Goal: Transaction & Acquisition: Purchase product/service

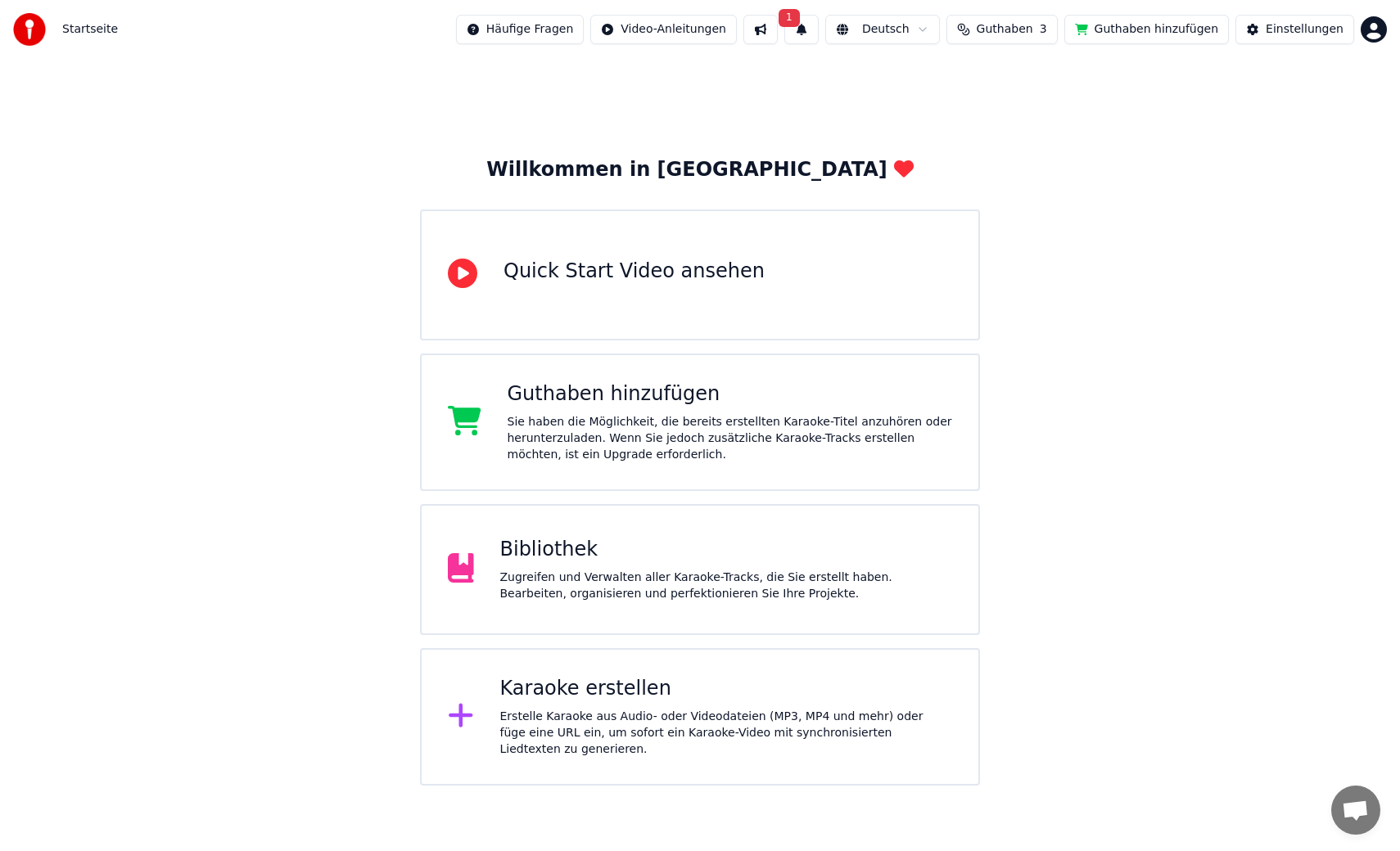
click at [817, 32] on button "1" at bounding box center [801, 29] width 34 height 29
click at [790, 89] on div "Klicken Sie auf die Schaltfläche, um zu aktualisieren" at bounding box center [839, 92] width 299 height 16
click at [817, 28] on button "1" at bounding box center [801, 29] width 34 height 29
click at [1021, 29] on span "Guthaben" at bounding box center [1005, 29] width 57 height 16
click at [1003, 156] on button "Aktualisieren" at bounding box center [1016, 151] width 115 height 29
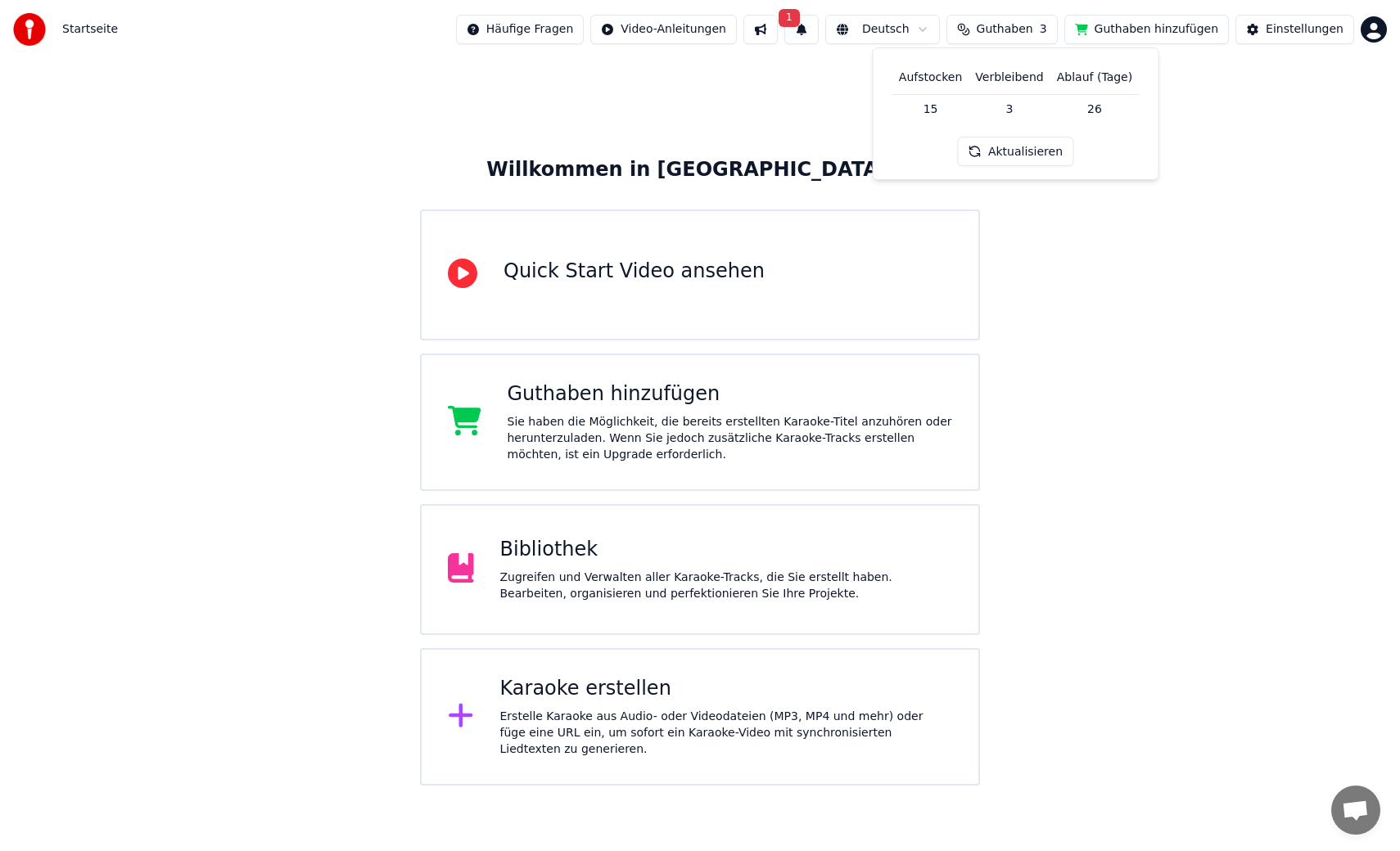
click at [1014, 150] on button "Aktualisieren" at bounding box center [1016, 151] width 115 height 29
click at [816, 30] on button "1" at bounding box center [801, 29] width 34 height 29
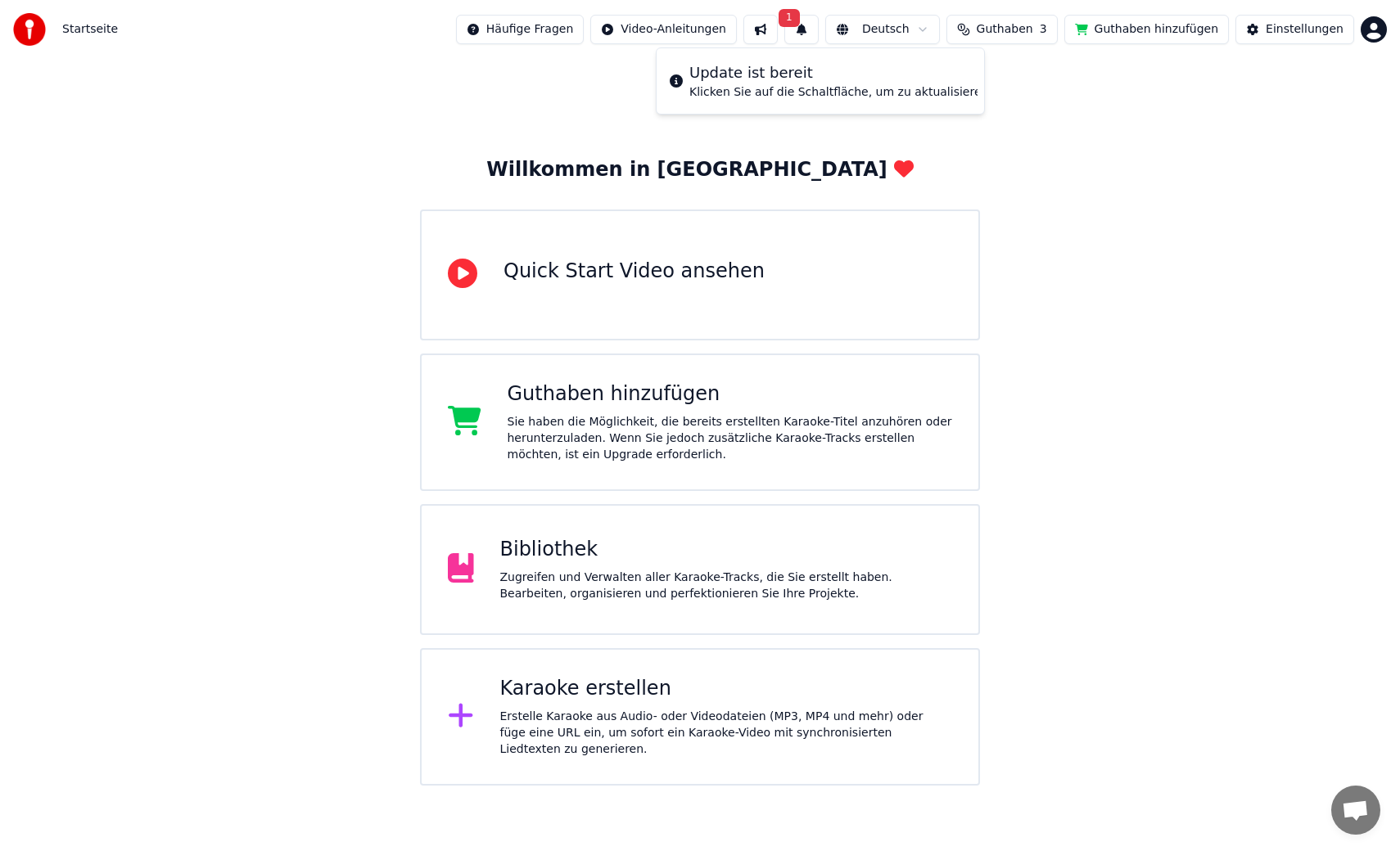
click at [778, 28] on button at bounding box center [761, 29] width 34 height 29
click at [818, 30] on button "1" at bounding box center [801, 29] width 34 height 29
click at [756, 82] on div "Update ist bereit" at bounding box center [839, 72] width 299 height 23
click at [756, 87] on div "Klicken Sie auf die Schaltfläche, um zu aktualisieren" at bounding box center [839, 92] width 299 height 16
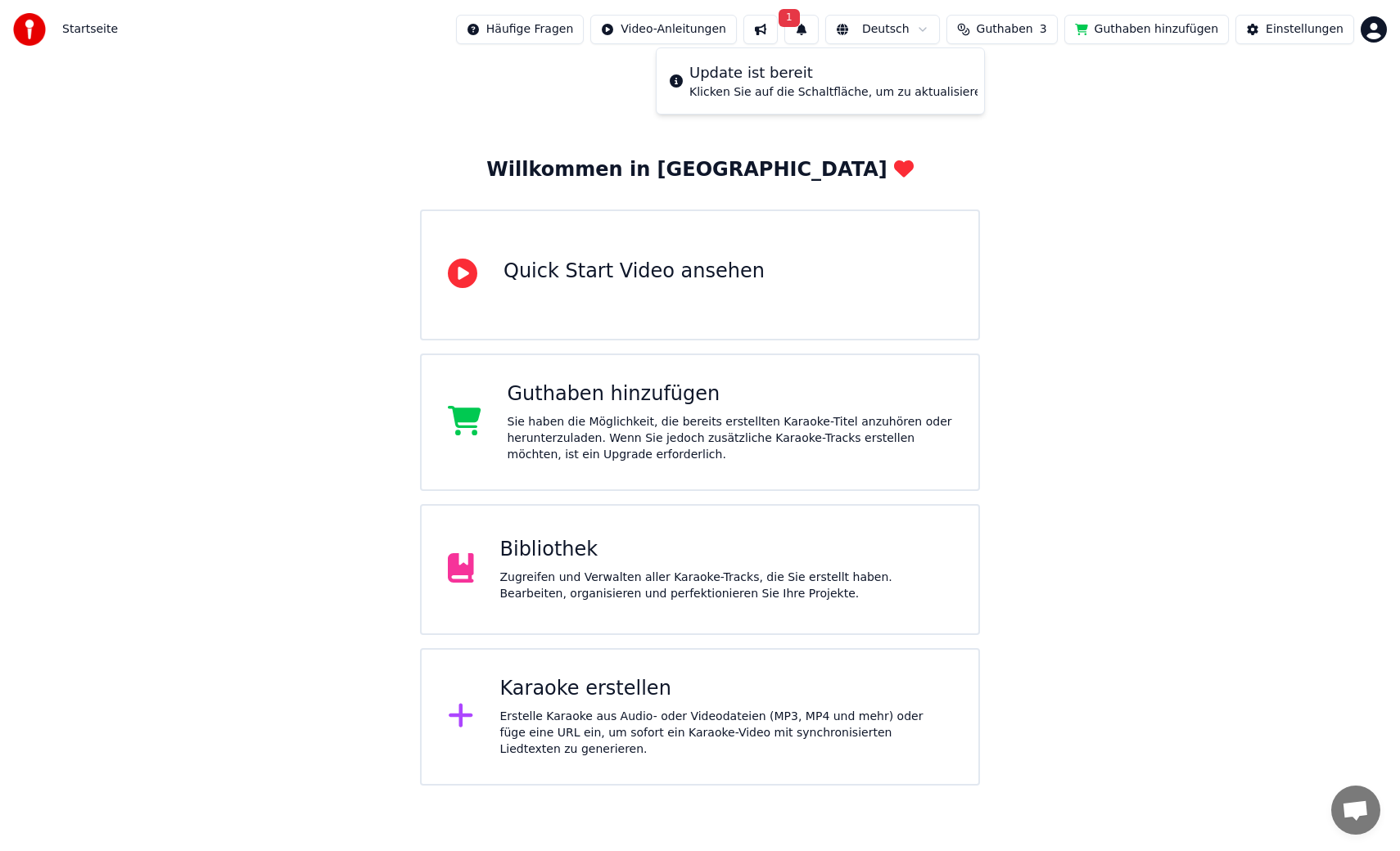
click at [677, 81] on icon at bounding box center [676, 81] width 13 height 13
click at [1146, 31] on button "Guthaben hinzufügen" at bounding box center [1147, 29] width 165 height 29
click at [1026, 29] on span "Guthaben" at bounding box center [1005, 29] width 57 height 16
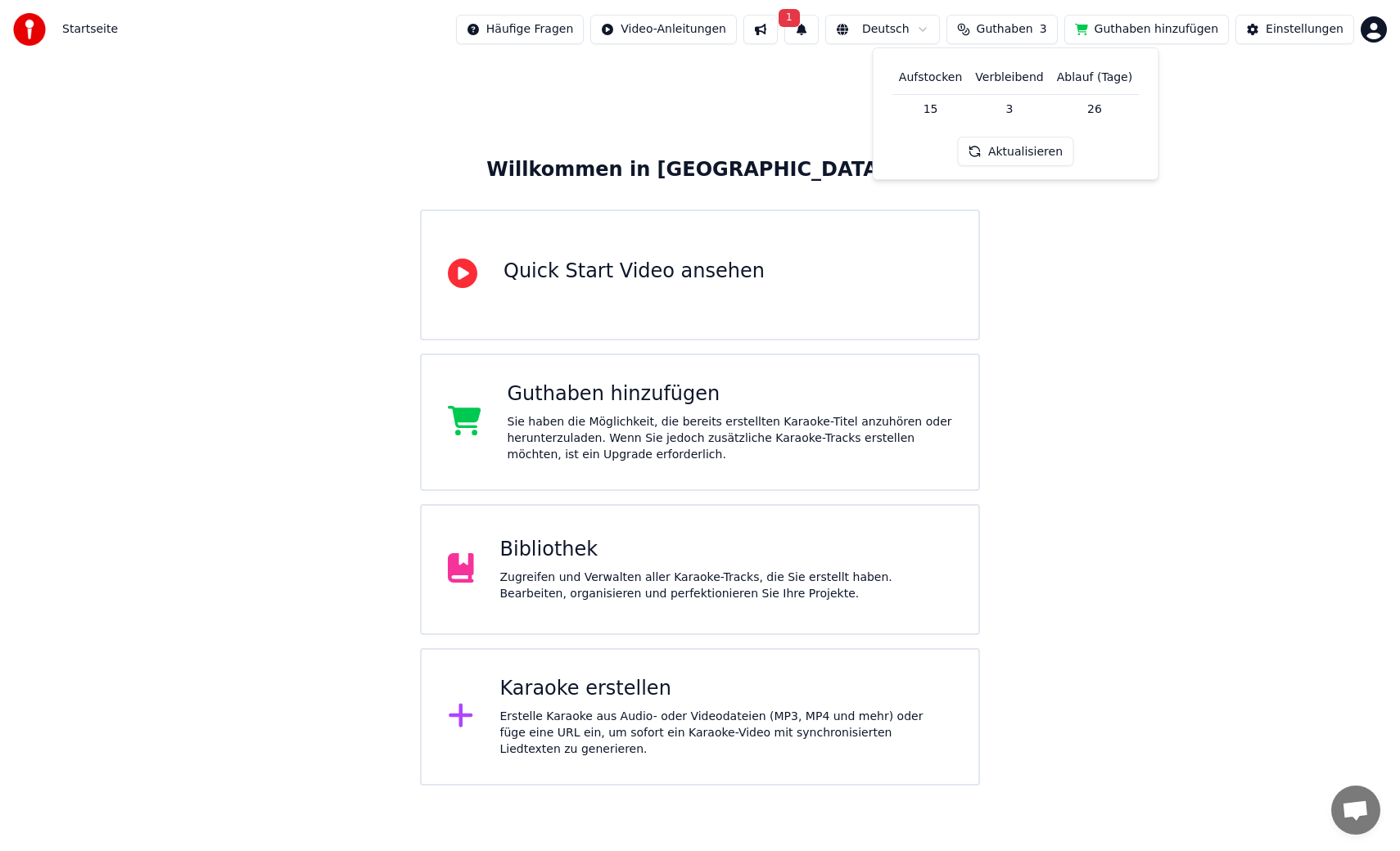
click at [932, 108] on td "15" at bounding box center [931, 109] width 77 height 29
click at [929, 77] on th "Aufstocken" at bounding box center [931, 77] width 77 height 33
click at [1022, 77] on th "Verbleibend" at bounding box center [1010, 77] width 81 height 33
click at [1074, 77] on th "Ablauf (Tage)" at bounding box center [1095, 77] width 89 height 33
click at [1091, 106] on td "26" at bounding box center [1095, 109] width 89 height 29
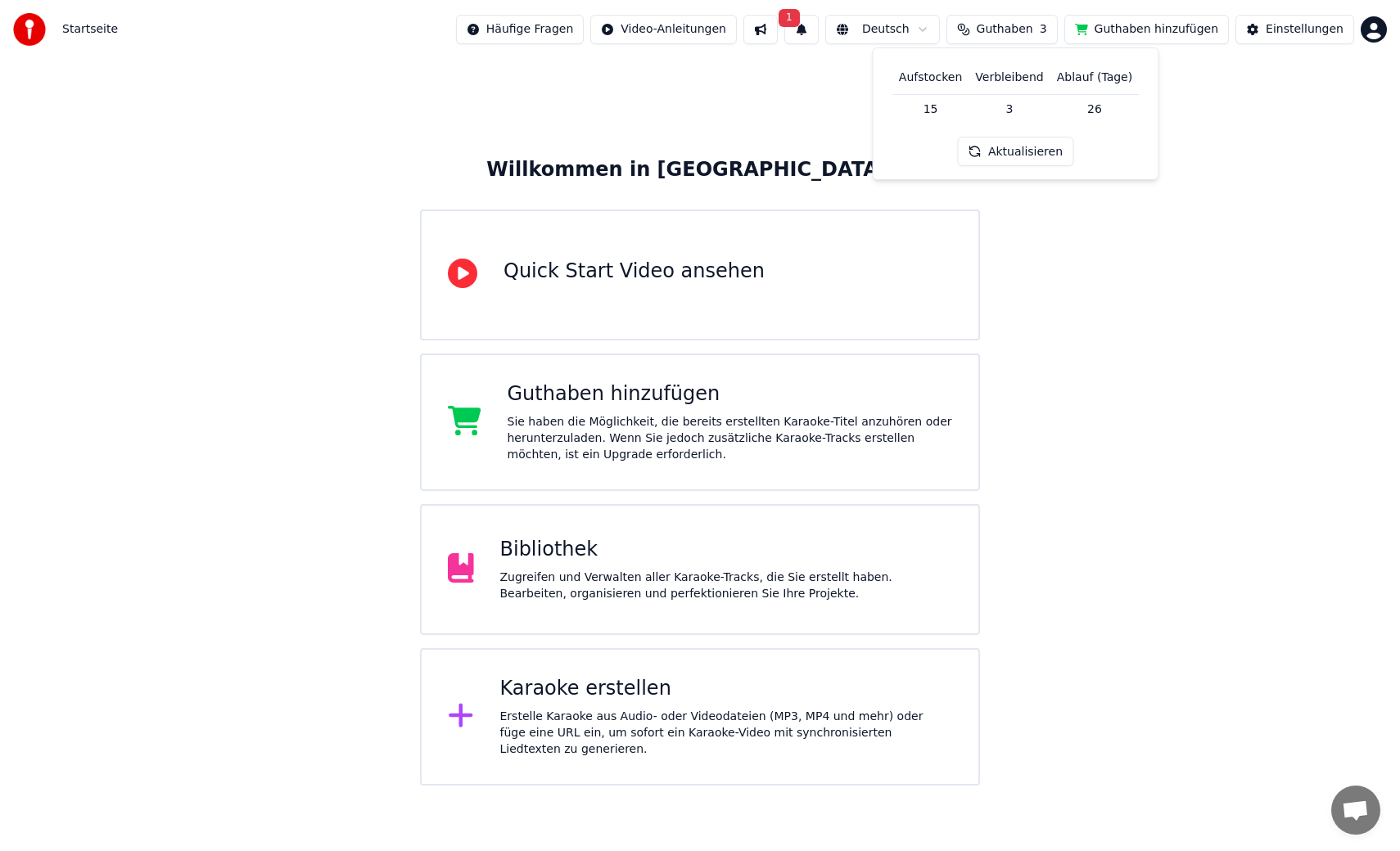
click at [1016, 154] on button "Aktualisieren" at bounding box center [1016, 151] width 115 height 29
click at [778, 37] on button at bounding box center [761, 29] width 34 height 29
click at [819, 35] on button "1" at bounding box center [801, 29] width 34 height 29
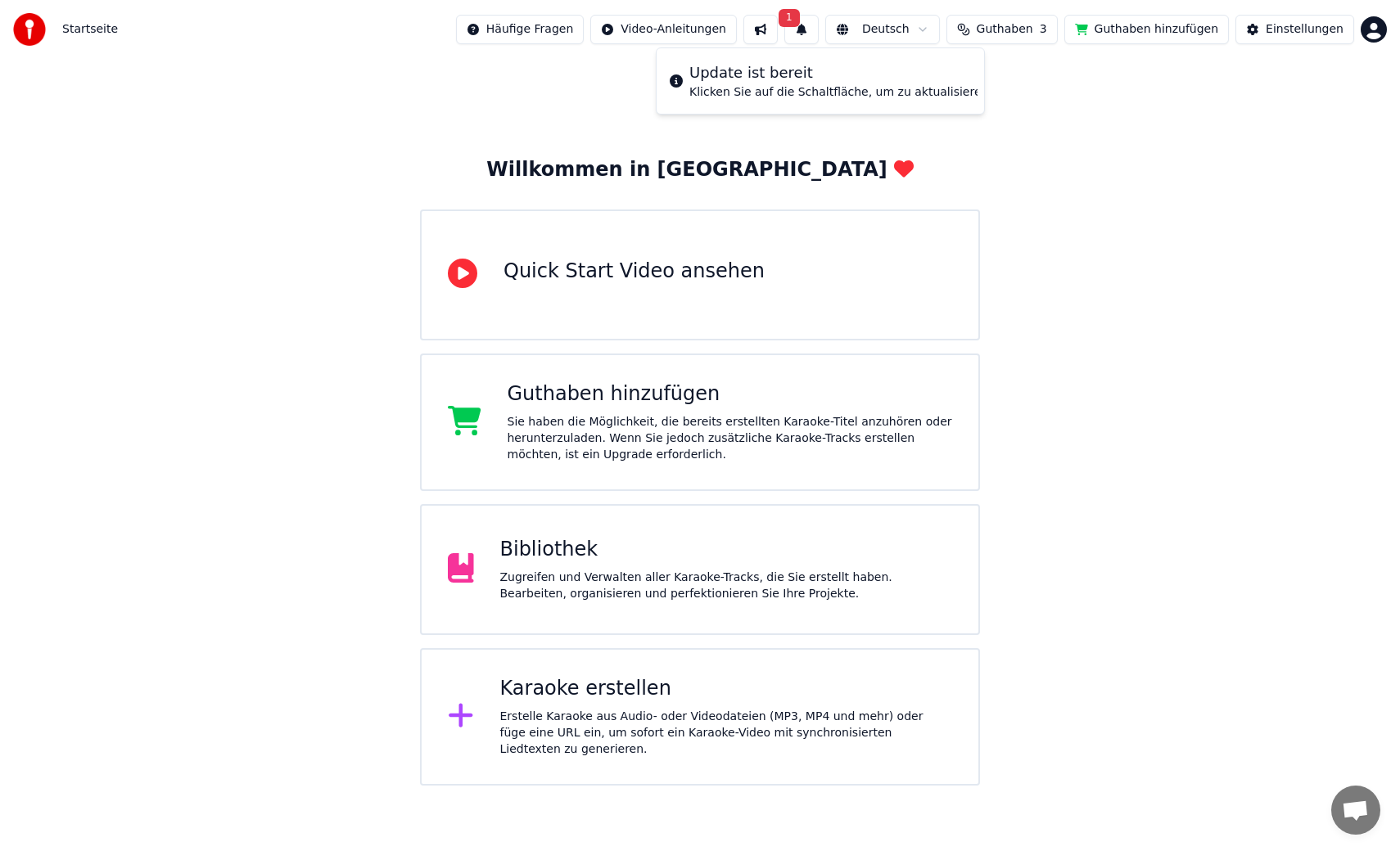
click at [744, 87] on div "Klicken Sie auf die Schaltfläche, um zu aktualisieren" at bounding box center [839, 92] width 299 height 16
click at [786, 87] on div "Klicken Sie auf die Schaltfläche, um zu aktualisieren" at bounding box center [839, 92] width 299 height 16
click at [1366, 792] on span "Chat öffnen" at bounding box center [1355, 810] width 49 height 49
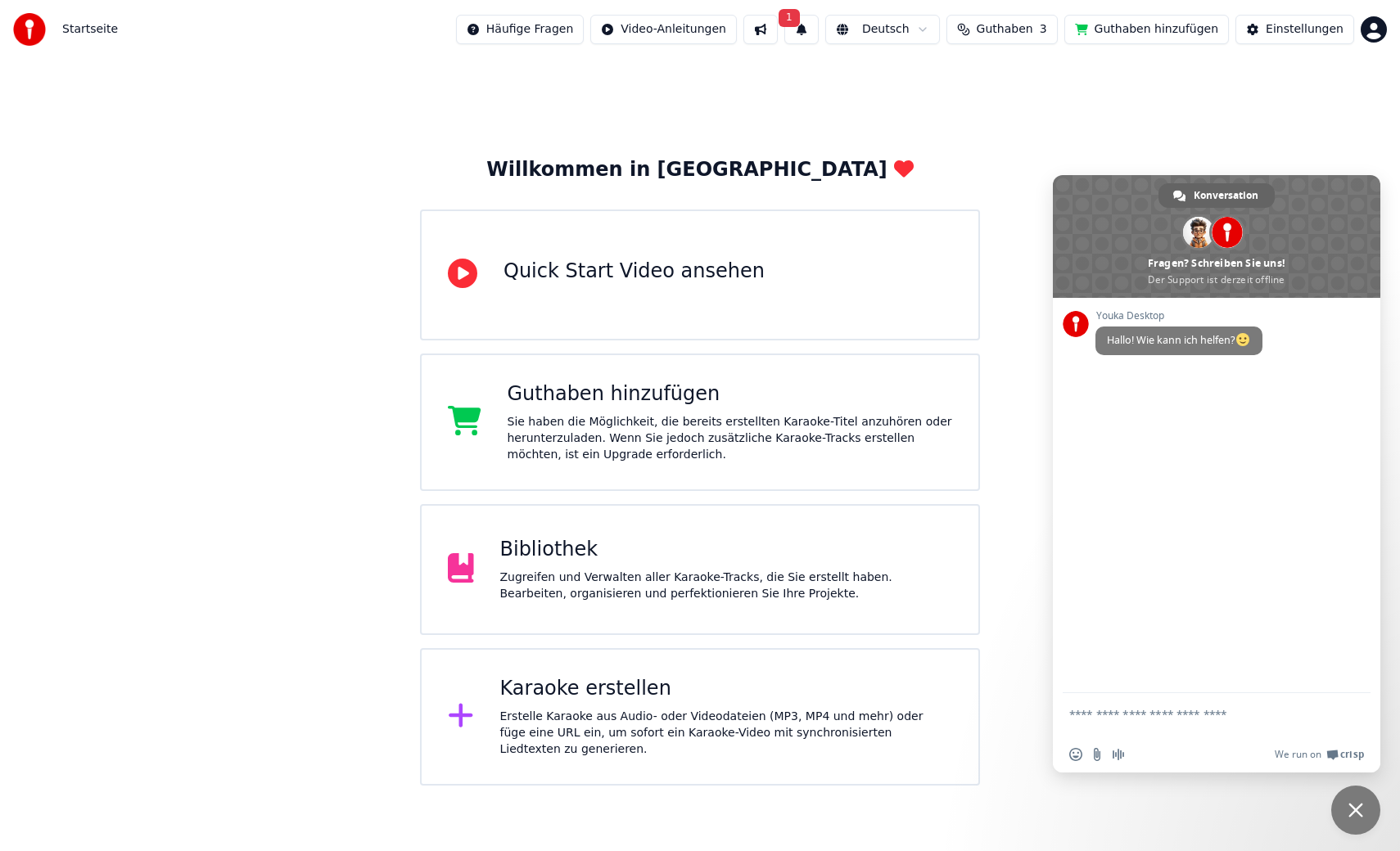
click at [1114, 101] on div "Willkommen in Youka Quick Start Video ansehen Guthaben hinzufügen Sie haben die…" at bounding box center [700, 423] width 1400 height 727
click at [1010, 98] on div "Willkommen in Youka Quick Start Video ansehen Guthaben hinzufügen Sie haben die…" at bounding box center [700, 423] width 1400 height 727
drag, startPoint x: 1084, startPoint y: 181, endPoint x: 1125, endPoint y: 454, distance: 276.1
click at [1125, 455] on div "Konversation [PERSON_NAME] Fragen? Schreiben Sie uns! Der Support ist derzeit o…" at bounding box center [1217, 474] width 328 height 597
click at [1348, 804] on span "Chat schließen" at bounding box center [1355, 810] width 49 height 49
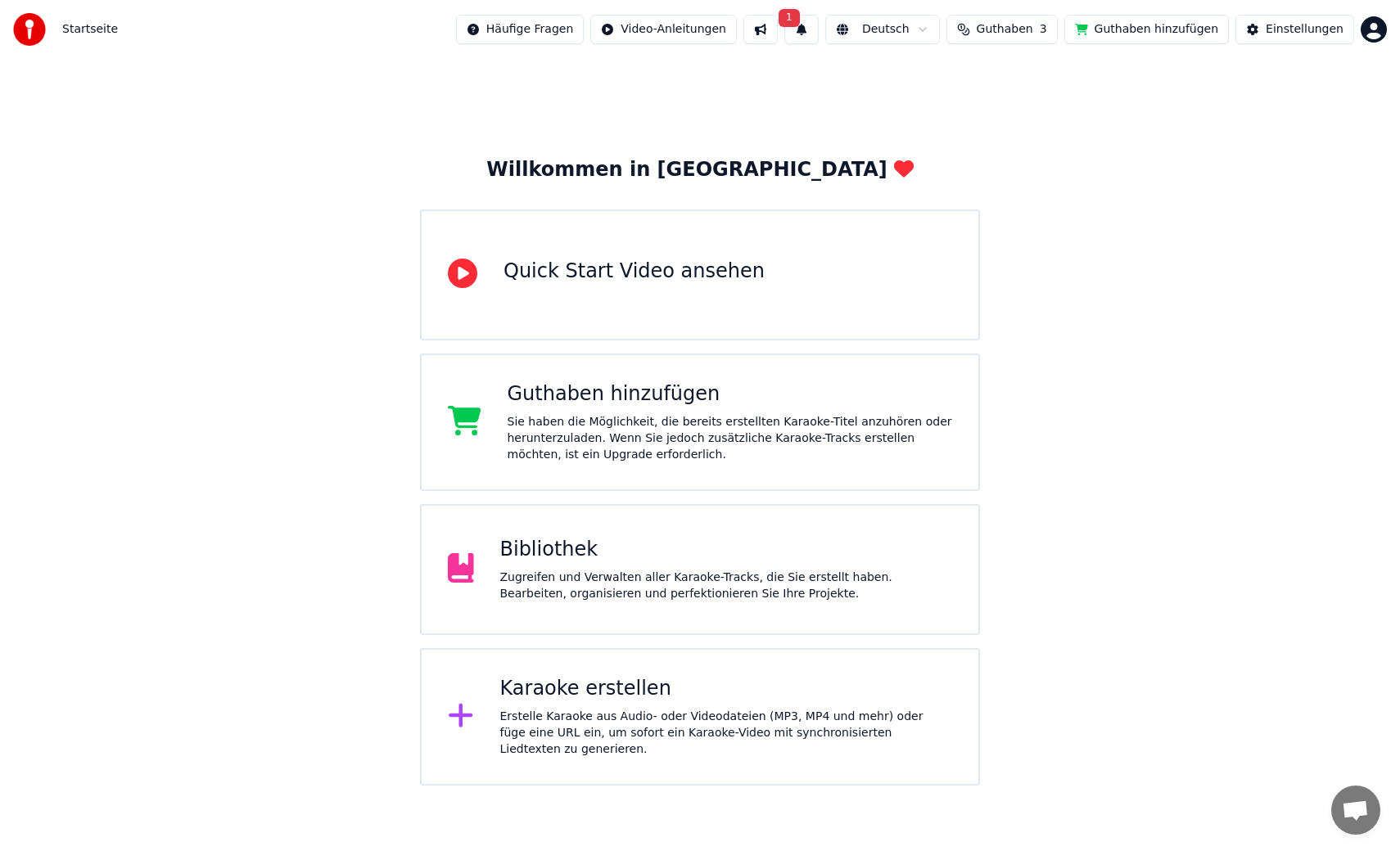
click at [778, 33] on button at bounding box center [761, 29] width 34 height 29
click at [810, 33] on button "1" at bounding box center [801, 29] width 34 height 29
click at [816, 34] on button "1" at bounding box center [801, 29] width 34 height 29
click at [800, 20] on span "1" at bounding box center [789, 17] width 21 height 18
click at [800, 19] on span "1" at bounding box center [789, 17] width 21 height 18
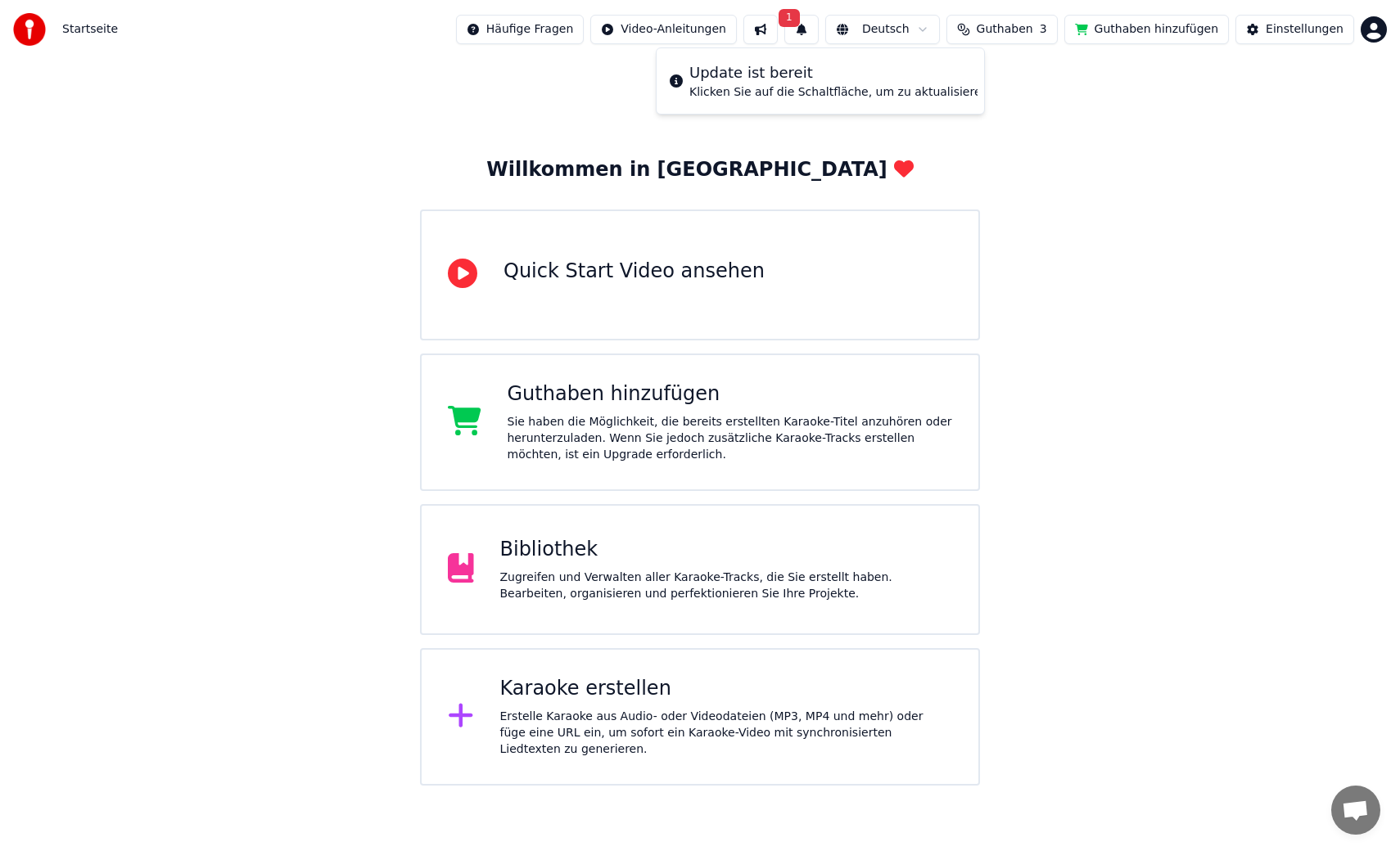
click at [800, 19] on span "1" at bounding box center [789, 17] width 21 height 18
click at [1034, 30] on span "Guthaben" at bounding box center [1005, 29] width 57 height 16
